Goal: Transaction & Acquisition: Purchase product/service

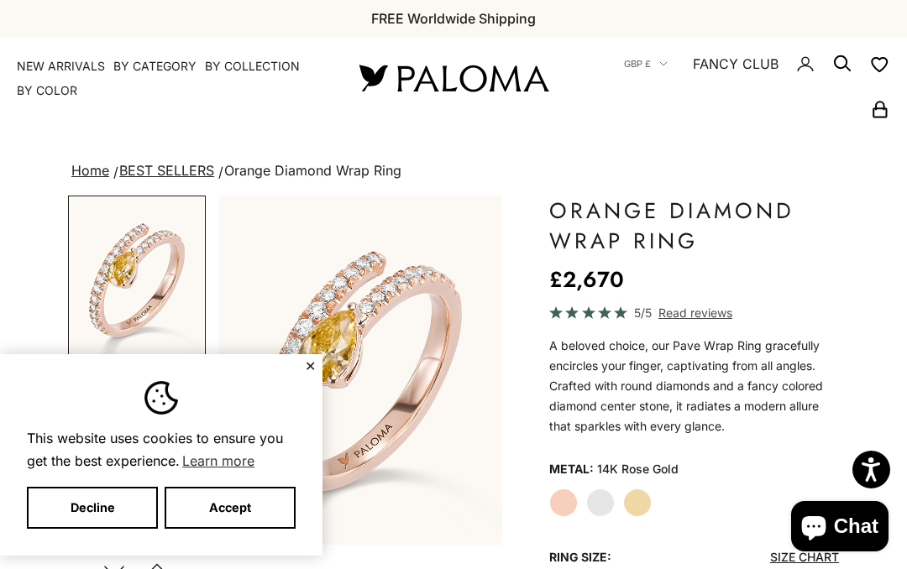
click at [305, 369] on button "✕" at bounding box center [310, 366] width 11 height 10
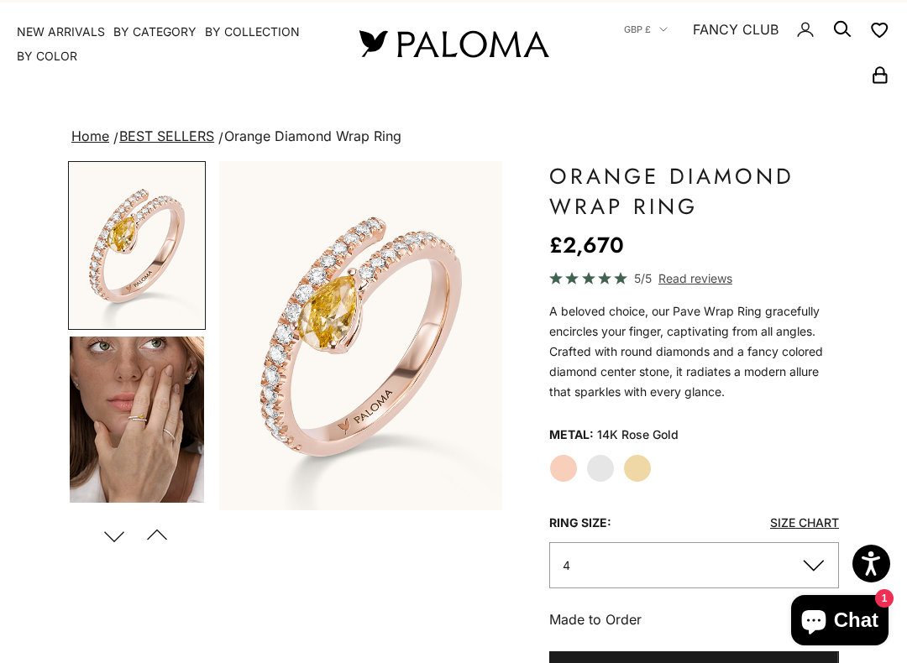
scroll to position [39, 0]
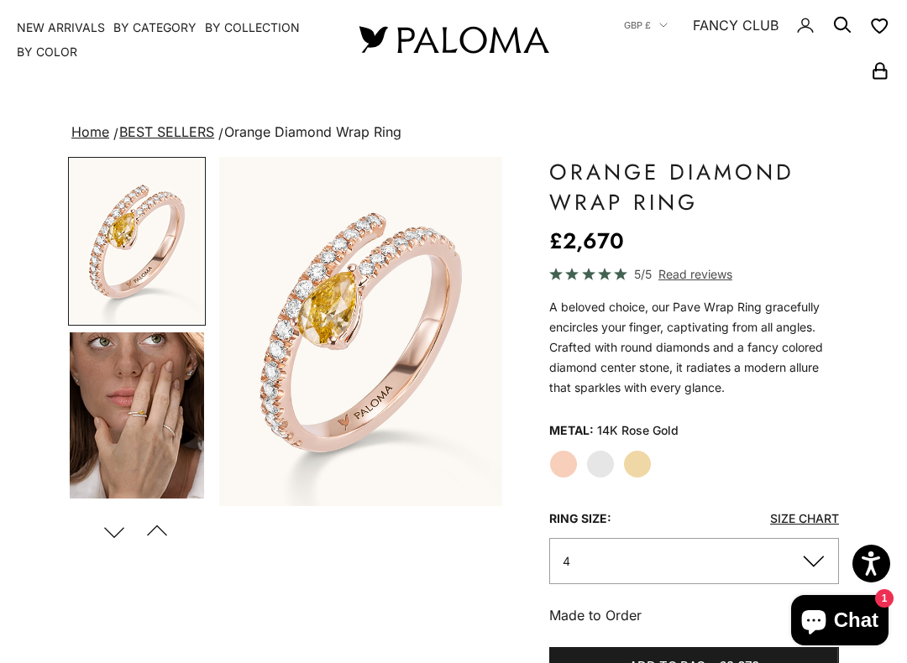
click at [606, 460] on label "White Gold" at bounding box center [600, 464] width 29 height 29
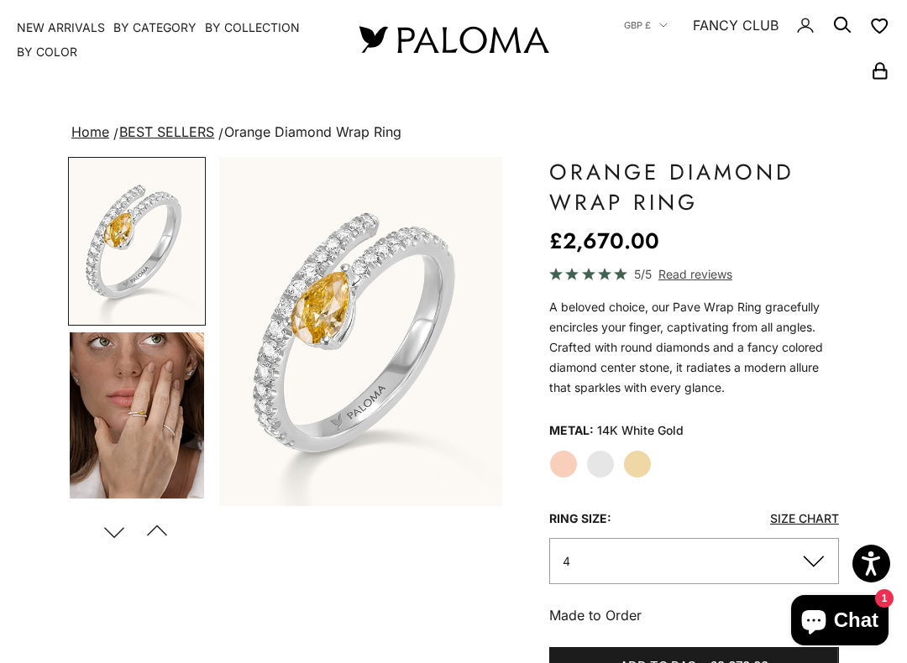
click at [648, 460] on label "Yellow Gold" at bounding box center [637, 464] width 29 height 29
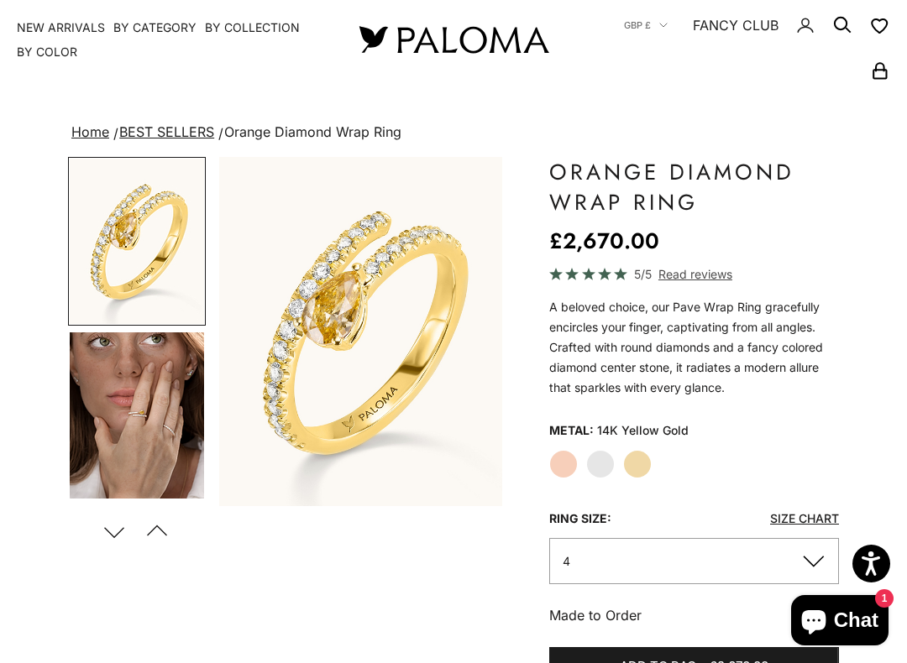
click at [610, 471] on label "White Gold" at bounding box center [600, 464] width 29 height 29
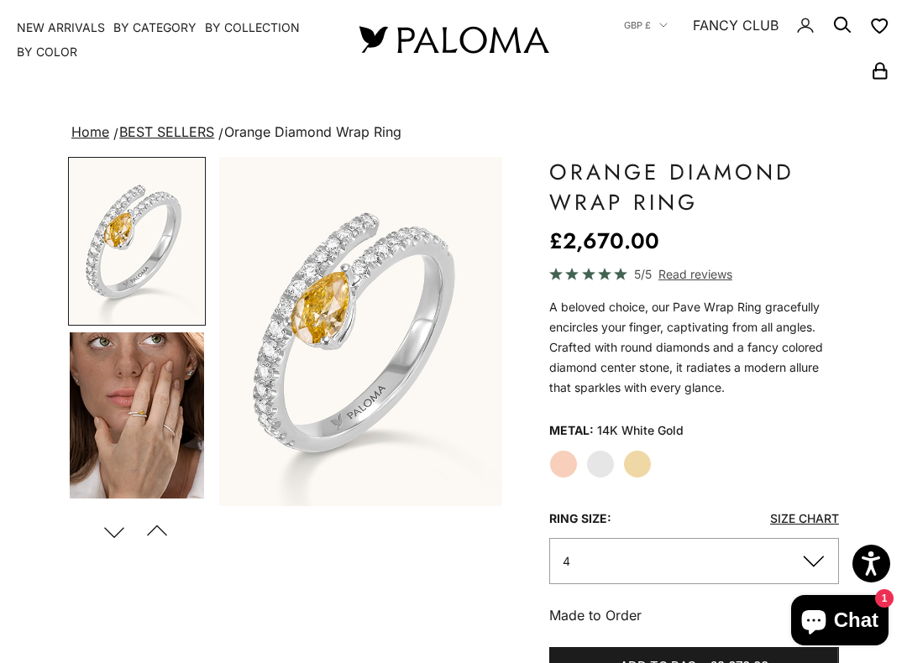
click at [568, 472] on label "Rose Gold" at bounding box center [563, 464] width 29 height 29
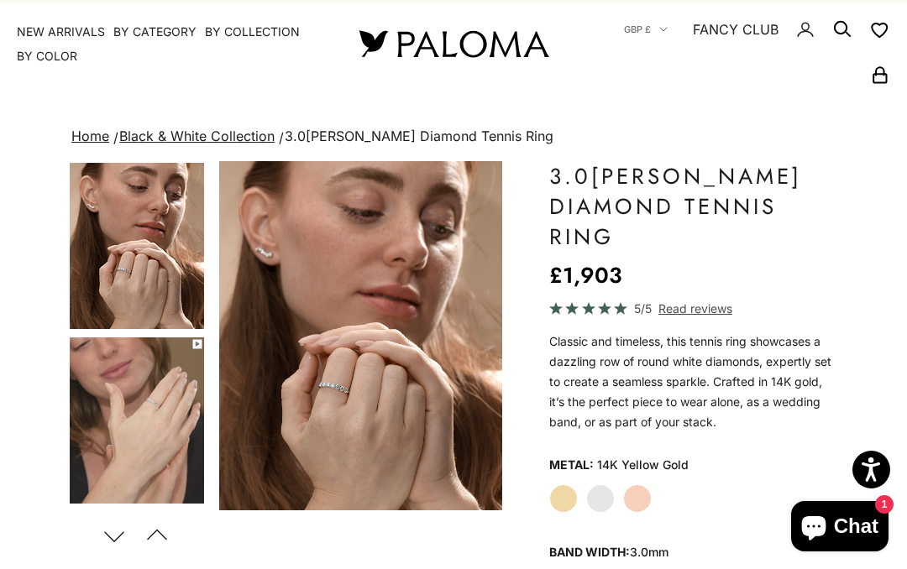
scroll to position [12, 0]
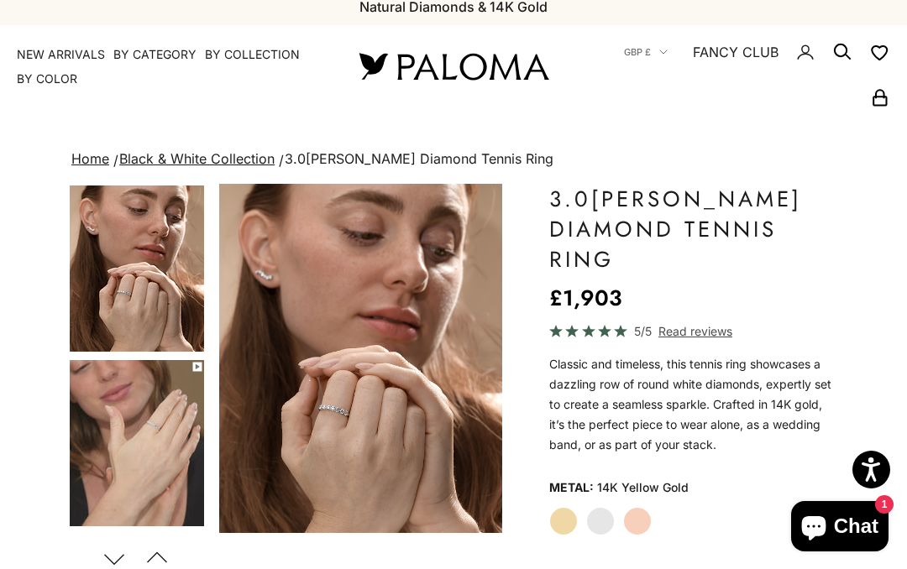
click at [160, 481] on img "Go to item 5" at bounding box center [137, 443] width 134 height 166
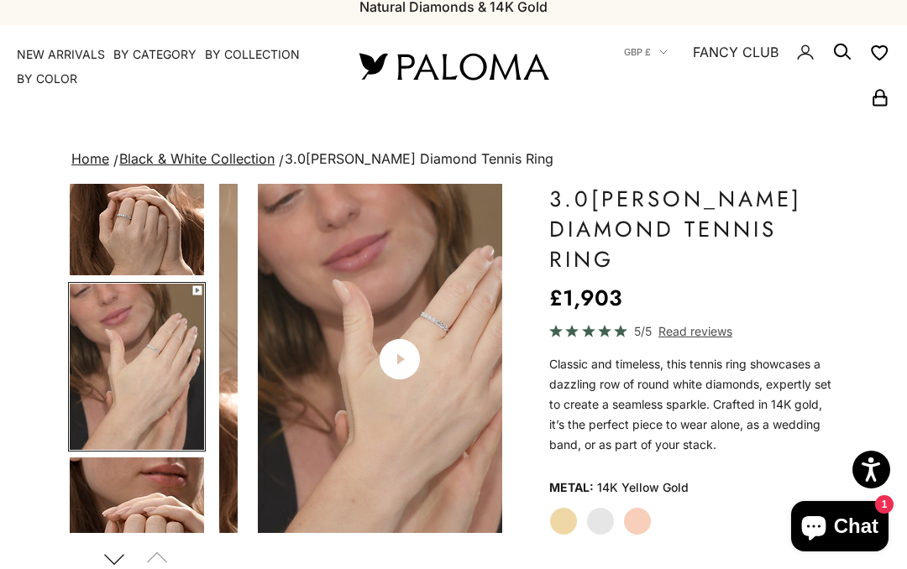
scroll to position [0, 303]
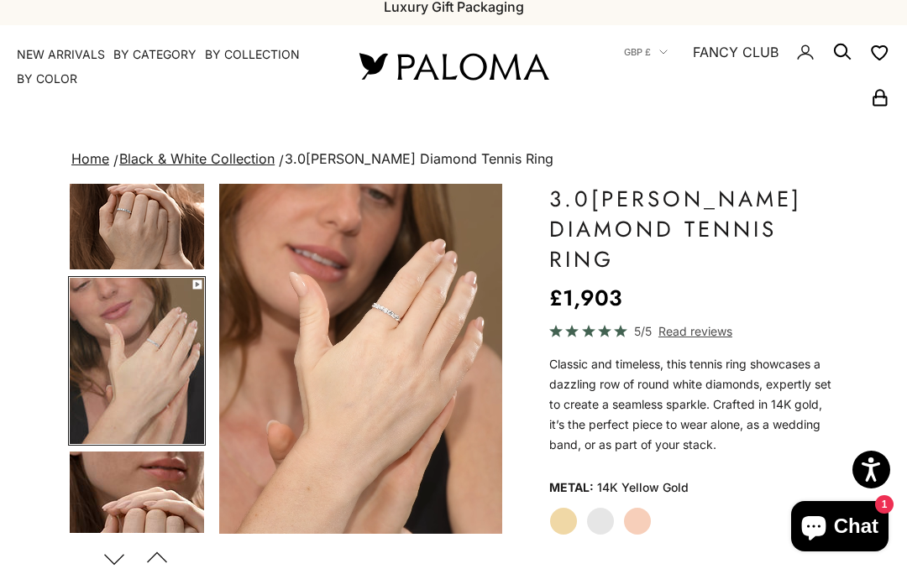
click at [167, 493] on img "Go to item 6" at bounding box center [137, 535] width 134 height 166
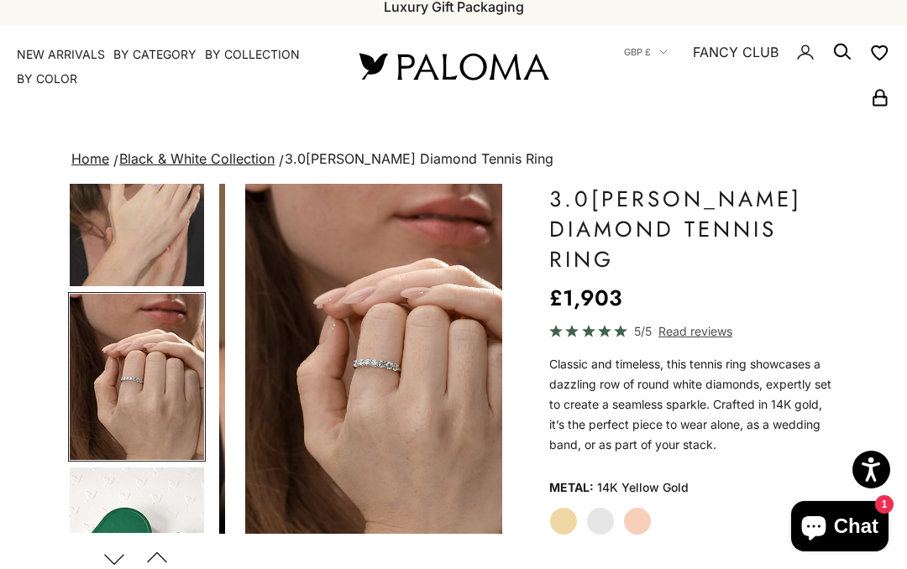
scroll to position [0, 606]
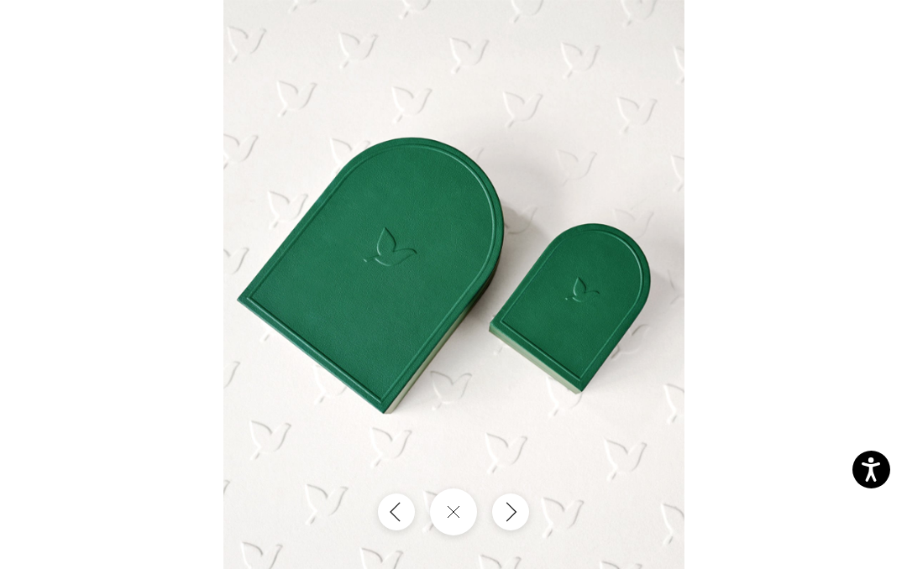
click at [521, 515] on button "Next" at bounding box center [510, 512] width 37 height 37
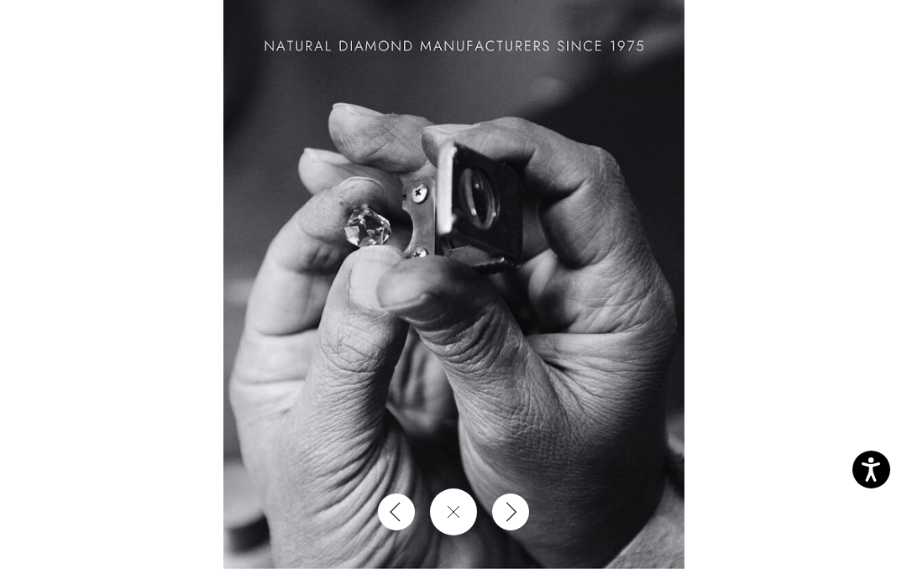
click at [393, 519] on icon "Previous" at bounding box center [396, 512] width 18 height 21
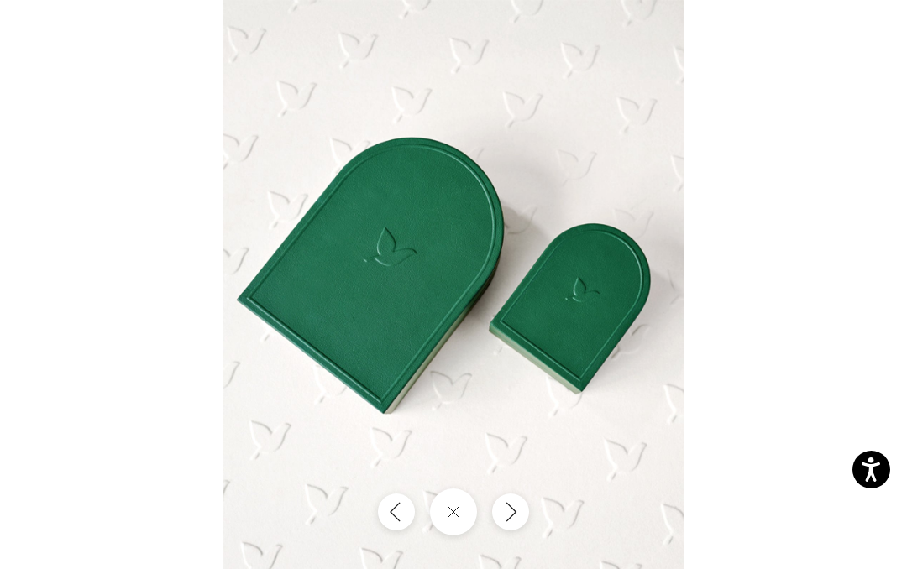
click at [411, 509] on button "Previous" at bounding box center [396, 512] width 37 height 37
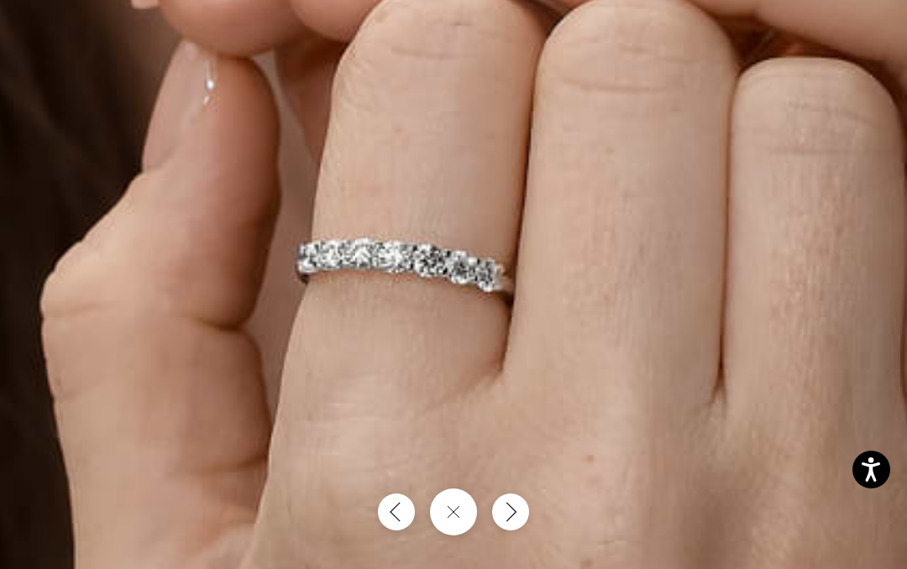
click at [454, 307] on img at bounding box center [452, 237] width 1288 height 1590
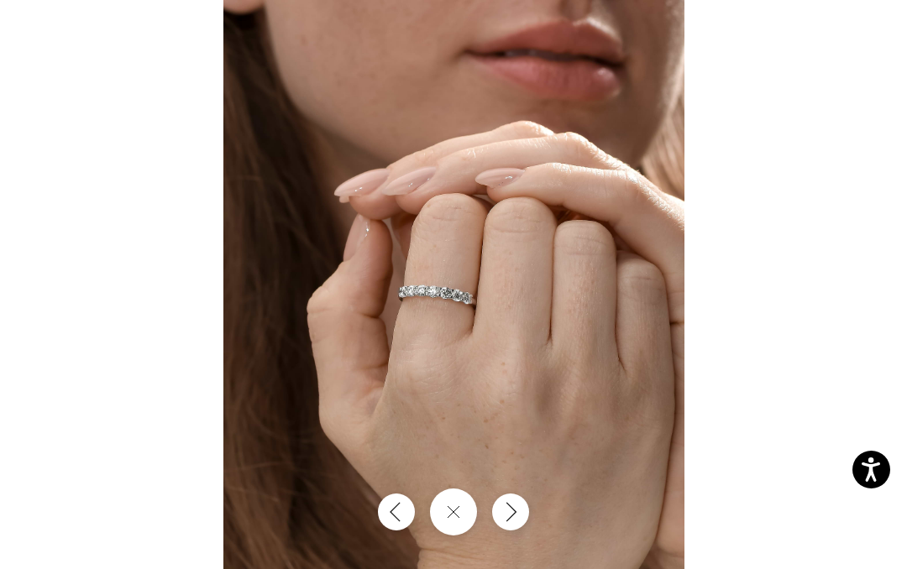
click at [391, 522] on icon "Previous" at bounding box center [396, 512] width 18 height 21
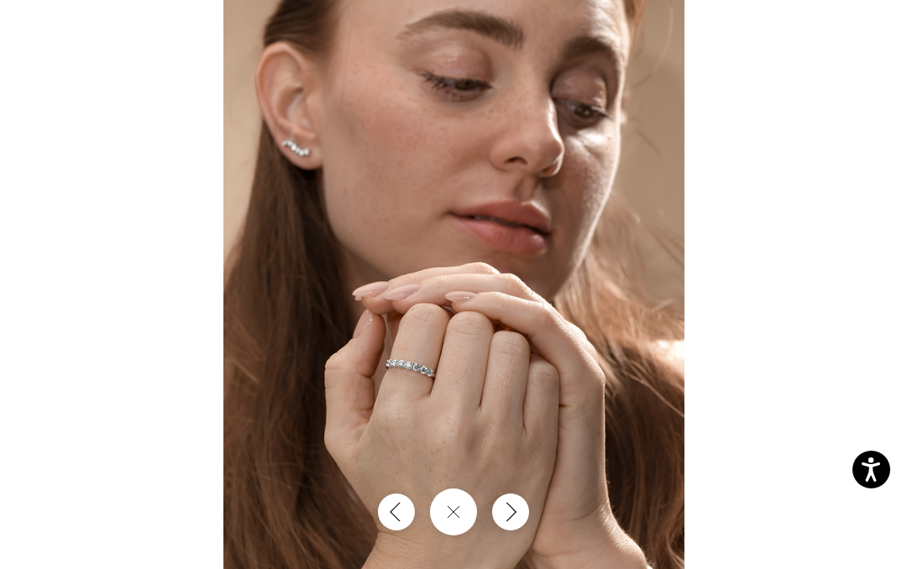
click at [400, 515] on icon "Previous" at bounding box center [396, 512] width 18 height 21
